Goal: Task Accomplishment & Management: Complete application form

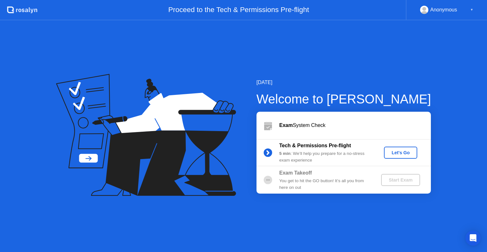
click at [400, 154] on div "Let's Go" at bounding box center [400, 152] width 28 height 5
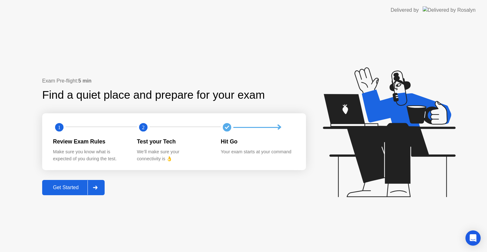
click at [65, 190] on div "Get Started" at bounding box center [65, 187] width 43 height 6
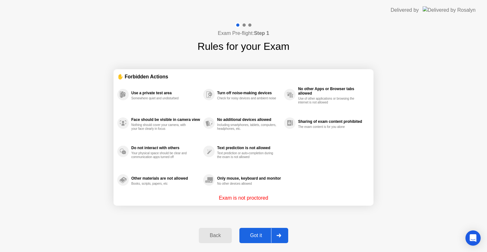
click at [282, 236] on div at bounding box center [278, 235] width 15 height 15
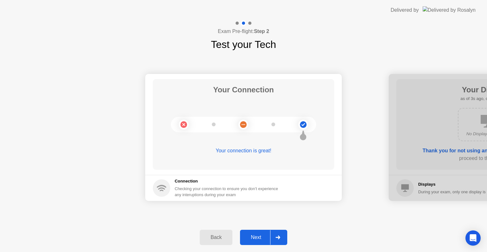
click at [254, 238] on div "Next" at bounding box center [256, 237] width 28 height 6
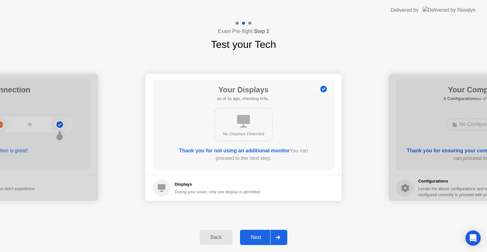
click at [243, 129] on div "No Displays Detected" at bounding box center [243, 124] width 58 height 33
click at [158, 192] on circle at bounding box center [161, 187] width 17 height 17
click at [276, 233] on div at bounding box center [277, 237] width 15 height 15
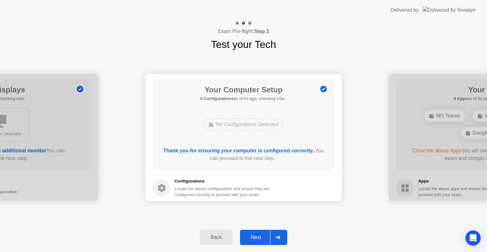
click at [278, 240] on div at bounding box center [277, 237] width 15 height 15
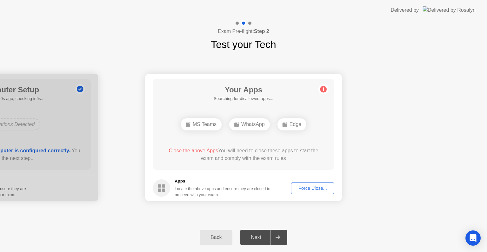
click at [305, 187] on div "Force Close..." at bounding box center [312, 187] width 39 height 5
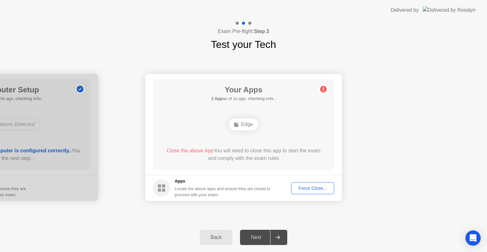
click at [320, 189] on div "Force Close..." at bounding box center [312, 187] width 39 height 5
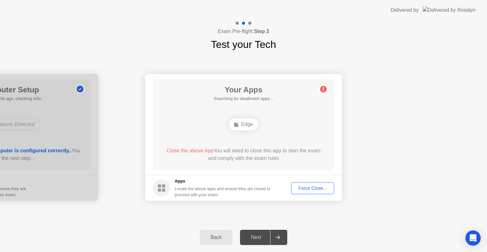
click at [261, 234] on div "Next" at bounding box center [256, 237] width 28 height 6
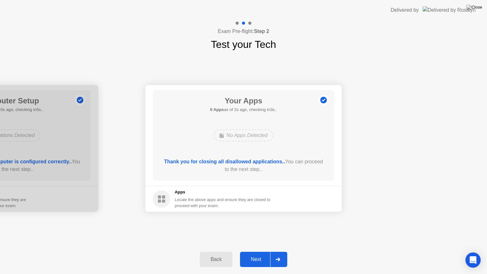
click at [279, 251] on icon at bounding box center [277, 259] width 4 height 4
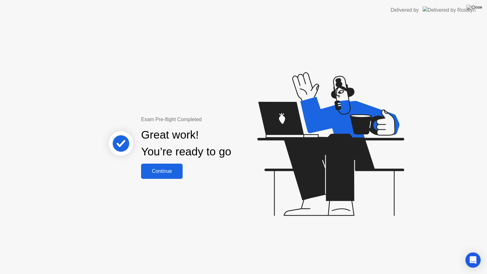
click at [158, 169] on div "Continue" at bounding box center [162, 171] width 38 height 6
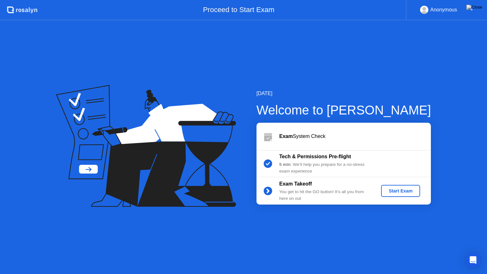
click at [396, 191] on div "Start Exam" at bounding box center [400, 190] width 34 height 5
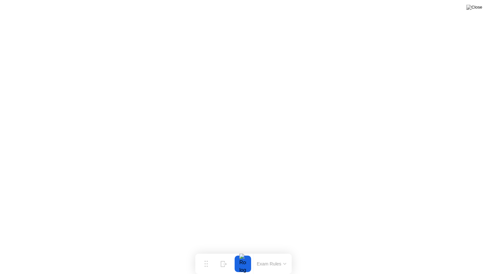
click at [273, 251] on button "Exam Rules" at bounding box center [272, 264] width 34 height 6
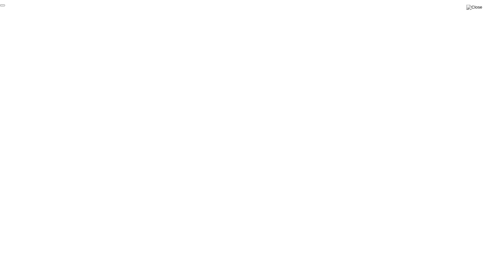
click div "End Proctoring Session"
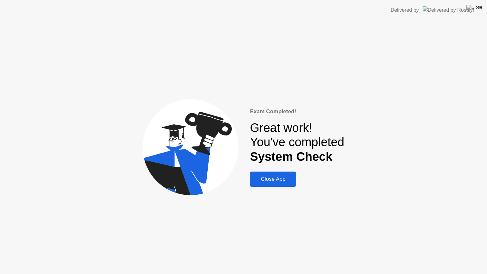
click at [274, 180] on div "Close App" at bounding box center [273, 179] width 42 height 6
